Goal: Transaction & Acquisition: Subscribe to service/newsletter

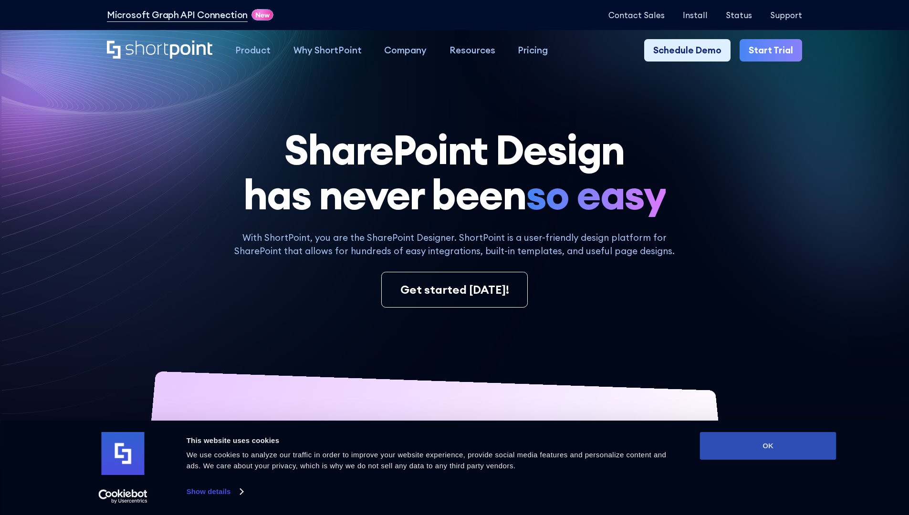
click at [768, 446] on button "OK" at bounding box center [768, 446] width 136 height 28
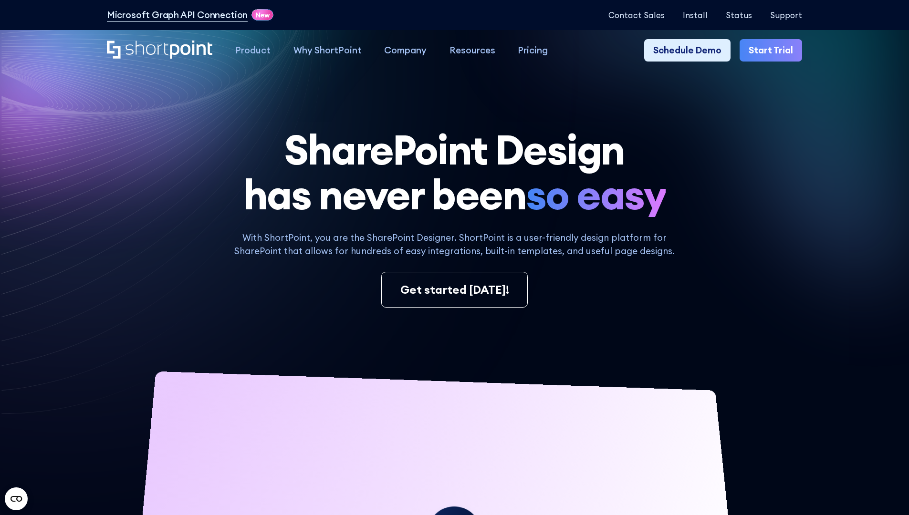
click at [774, 51] on link "Start Trial" at bounding box center [770, 50] width 62 height 23
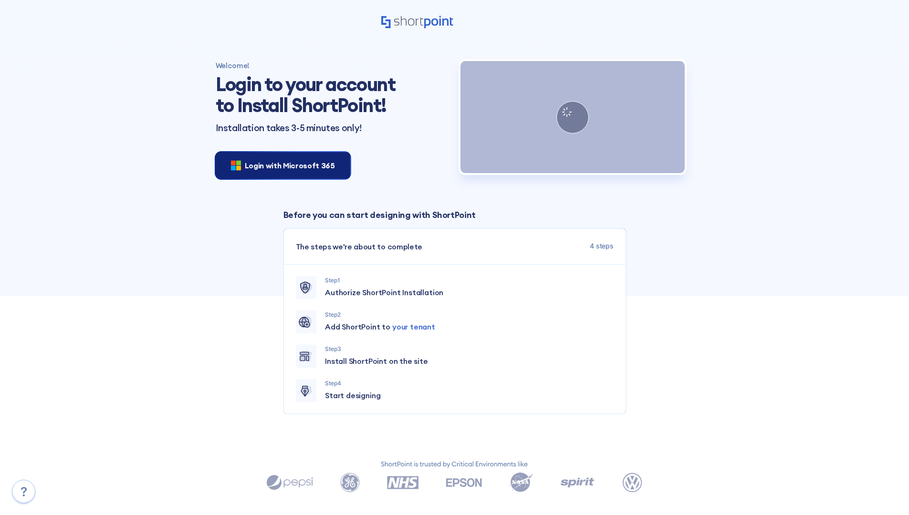
click at [280, 165] on span "Login with Microsoft 365" at bounding box center [290, 165] width 90 height 11
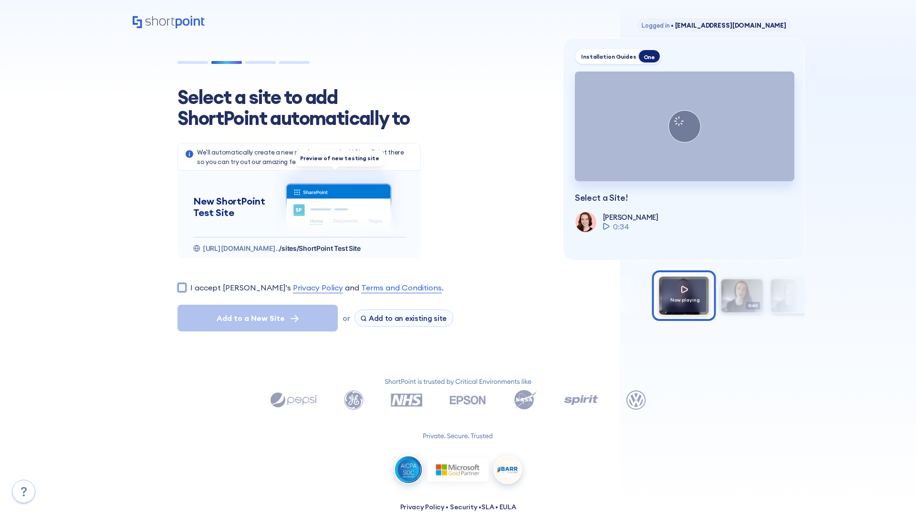
click at [178, 287] on input "I accept ShortPoint's Privacy Policy and Terms and Conditions ." at bounding box center [181, 287] width 9 height 9
checkbox input "true"
click at [254, 318] on span "Add to a New Site" at bounding box center [247, 317] width 68 height 11
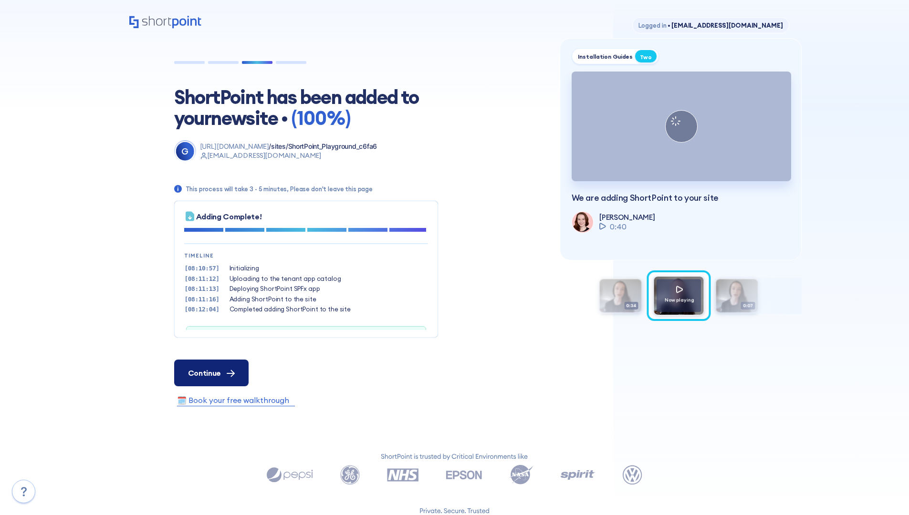
click at [211, 373] on span "Continue" at bounding box center [204, 372] width 33 height 11
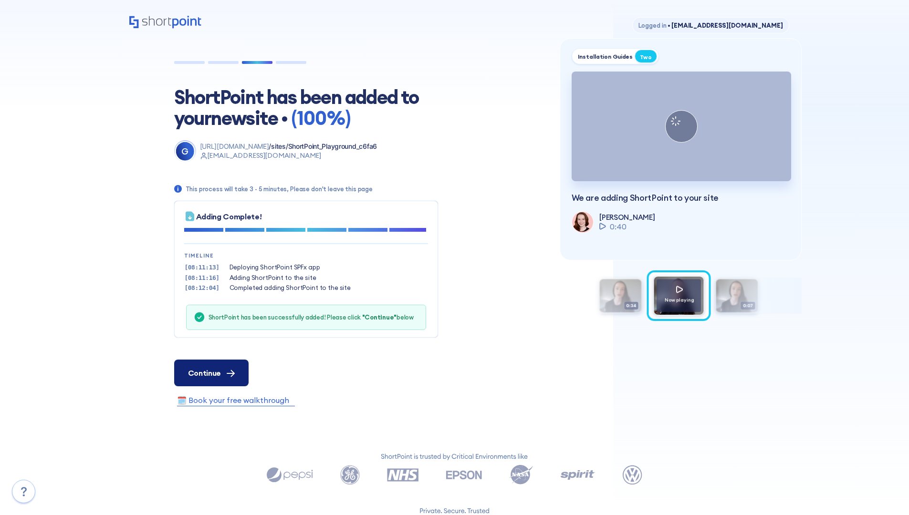
scroll to position [29, 0]
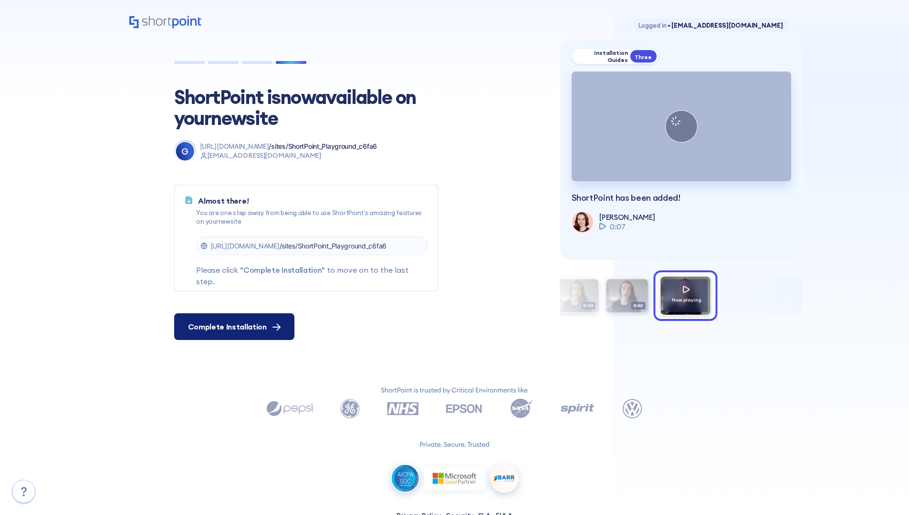
click at [233, 327] on span "Complete Installation" at bounding box center [227, 326] width 79 height 11
